Goal: Information Seeking & Learning: Learn about a topic

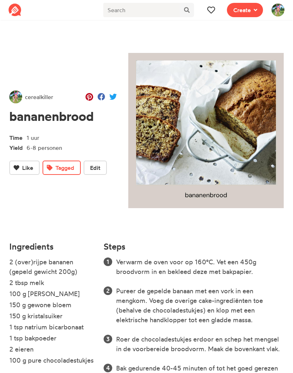
click at [207, 11] on span at bounding box center [211, 10] width 9 height 9
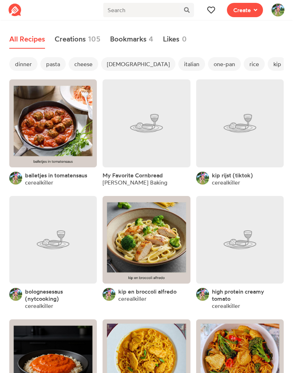
click at [23, 66] on span "dinner" at bounding box center [23, 64] width 28 height 14
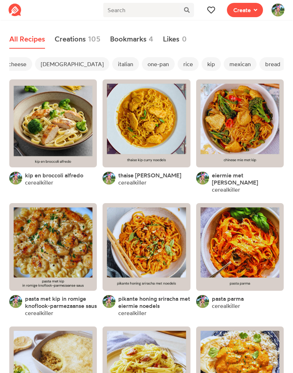
scroll to position [0, 77]
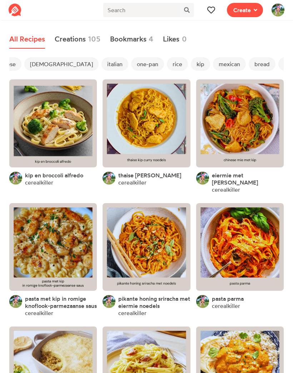
click at [213, 58] on span "mexican" at bounding box center [229, 64] width 33 height 14
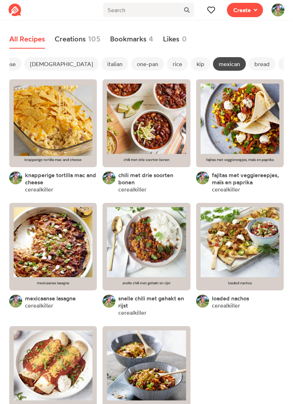
click at [40, 249] on link at bounding box center [53, 247] width 88 height 88
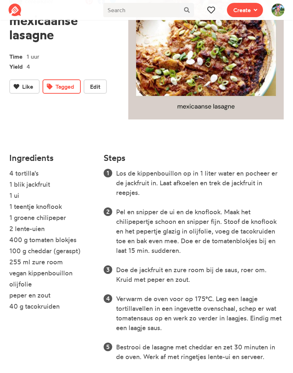
scroll to position [85, 0]
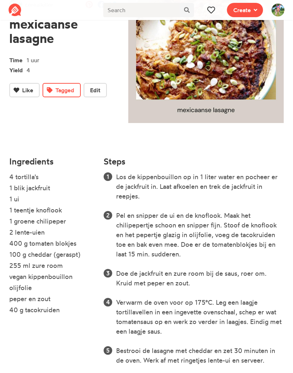
click at [218, 5] on button at bounding box center [211, 10] width 14 height 14
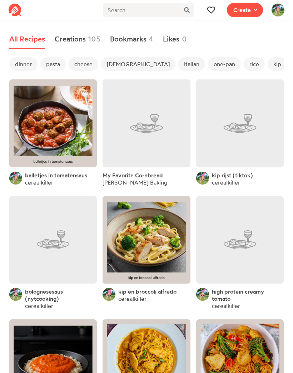
click at [28, 65] on span "dinner" at bounding box center [23, 64] width 28 height 14
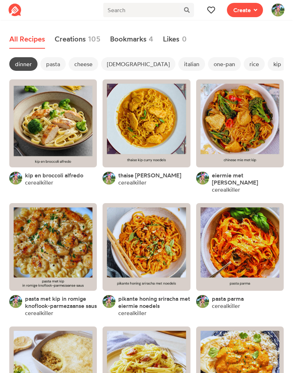
click at [112, 64] on span "[DEMOGRAPHIC_DATA]" at bounding box center [138, 64] width 74 height 14
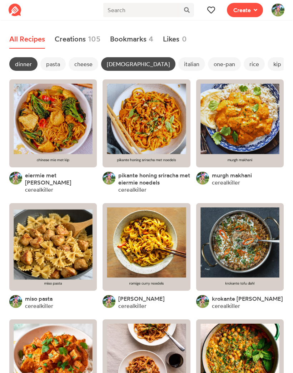
click at [136, 255] on link at bounding box center [147, 247] width 88 height 88
click at [118, 65] on span "[DEMOGRAPHIC_DATA]" at bounding box center [138, 64] width 74 height 14
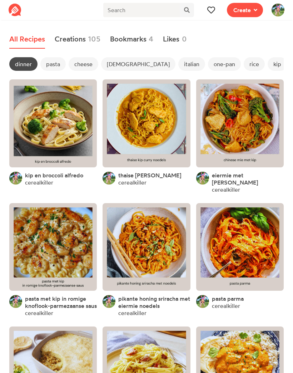
click at [143, 121] on link at bounding box center [147, 123] width 88 height 88
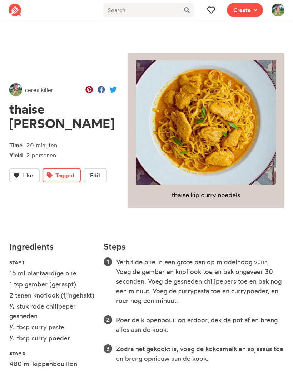
click at [58, 174] on span "Tagged" at bounding box center [64, 175] width 19 height 9
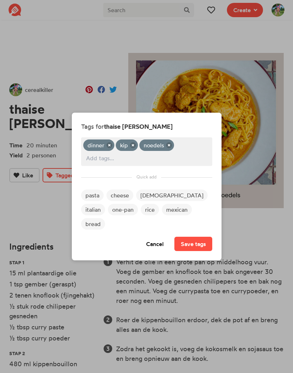
click at [139, 201] on span "[DEMOGRAPHIC_DATA]" at bounding box center [171, 194] width 71 height 11
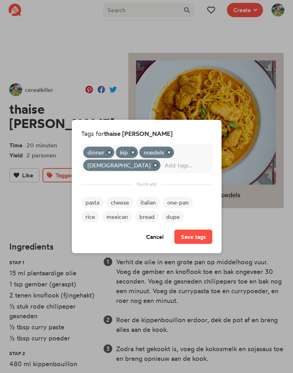
click at [188, 234] on button "Save tags" at bounding box center [193, 236] width 38 height 14
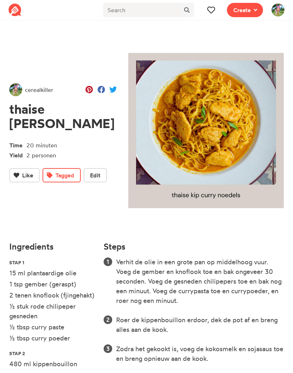
click at [216, 11] on button at bounding box center [211, 10] width 14 height 14
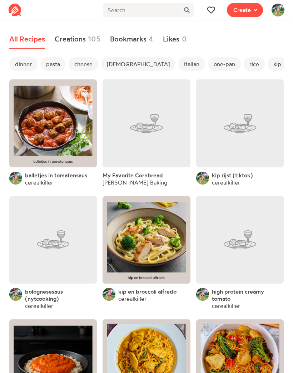
click at [26, 65] on span "dinner" at bounding box center [23, 64] width 28 height 14
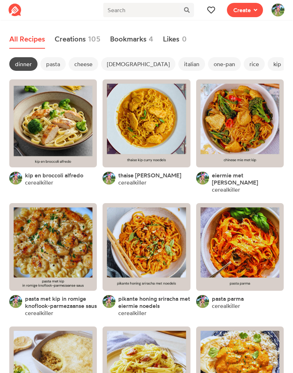
click at [53, 69] on span "pasta" at bounding box center [52, 64] width 25 height 14
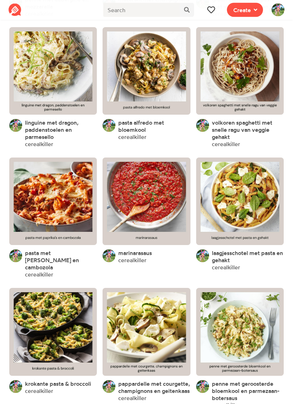
scroll to position [1047, 0]
click at [124, 222] on link at bounding box center [147, 202] width 88 height 88
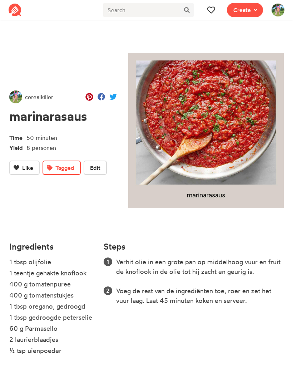
click at [211, 12] on icon at bounding box center [211, 10] width 8 height 8
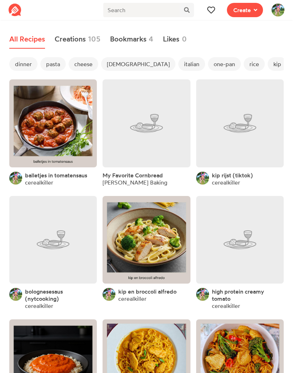
click at [16, 70] on span "dinner" at bounding box center [23, 64] width 28 height 14
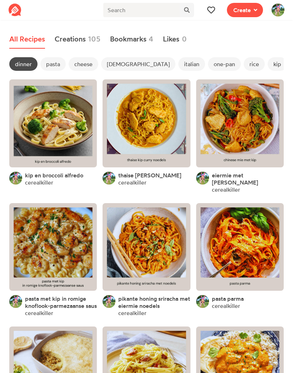
click at [48, 66] on span "pasta" at bounding box center [52, 64] width 25 height 14
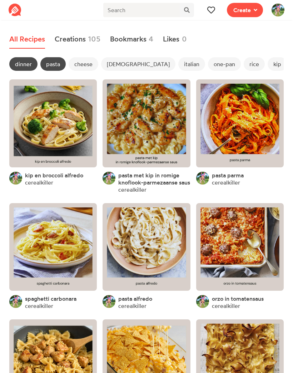
click at [49, 134] on link at bounding box center [53, 123] width 88 height 88
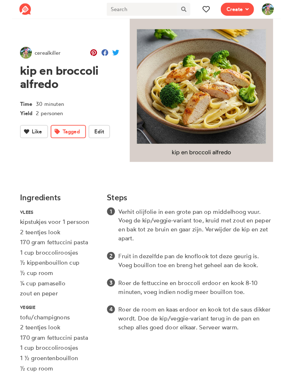
scroll to position [71, 0]
